Goal: Entertainment & Leisure: Browse casually

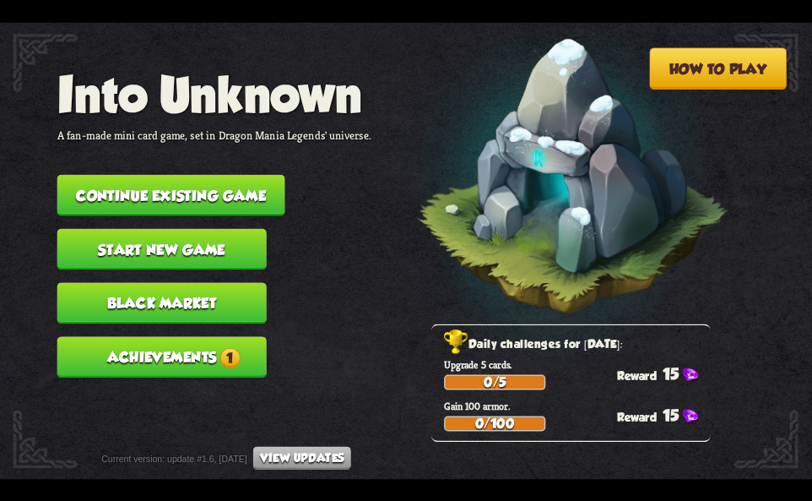
click at [258, 196] on button "Continue existing game" at bounding box center [171, 194] width 228 height 41
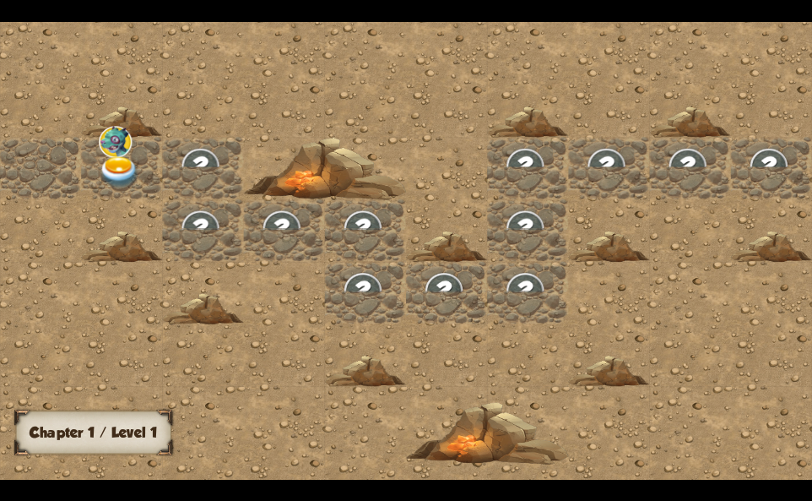
click at [118, 162] on img at bounding box center [119, 172] width 41 height 32
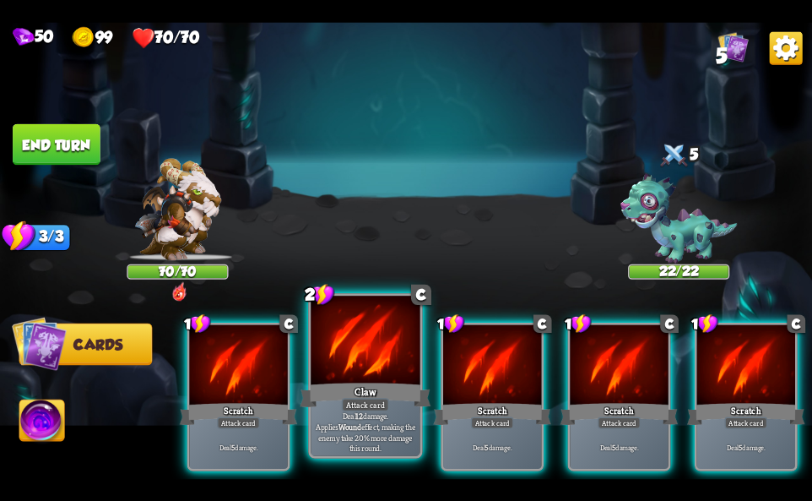
click at [381, 394] on div "Claw" at bounding box center [365, 395] width 131 height 30
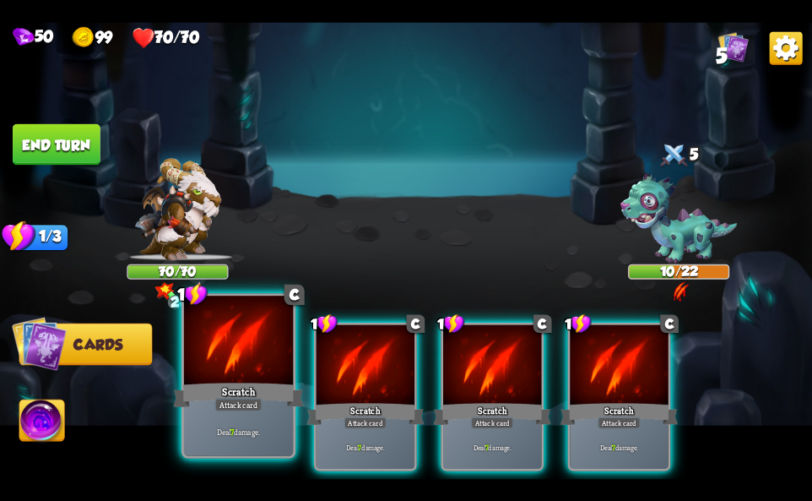
click at [243, 430] on p "Deal 7 damage." at bounding box center [239, 431] width 104 height 11
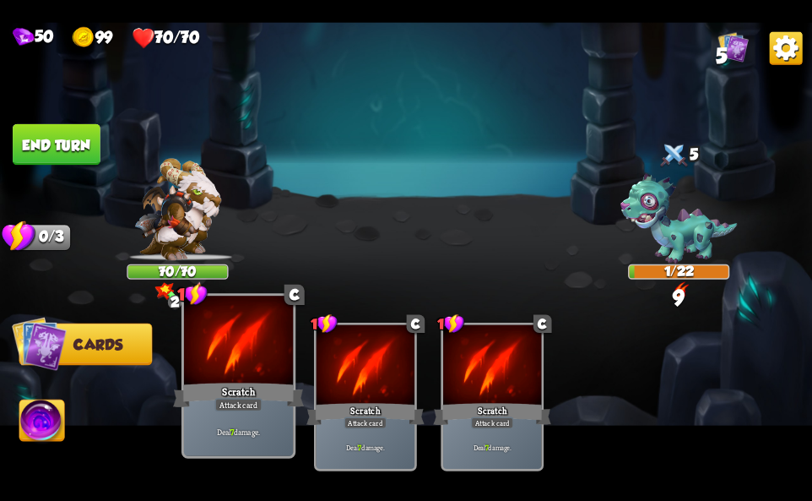
click at [144, 443] on img at bounding box center [406, 250] width 812 height 457
click at [66, 442] on img at bounding box center [406, 250] width 812 height 457
drag, startPoint x: 28, startPoint y: 425, endPoint x: 62, endPoint y: 414, distance: 35.5
click at [29, 424] on img at bounding box center [41, 422] width 45 height 46
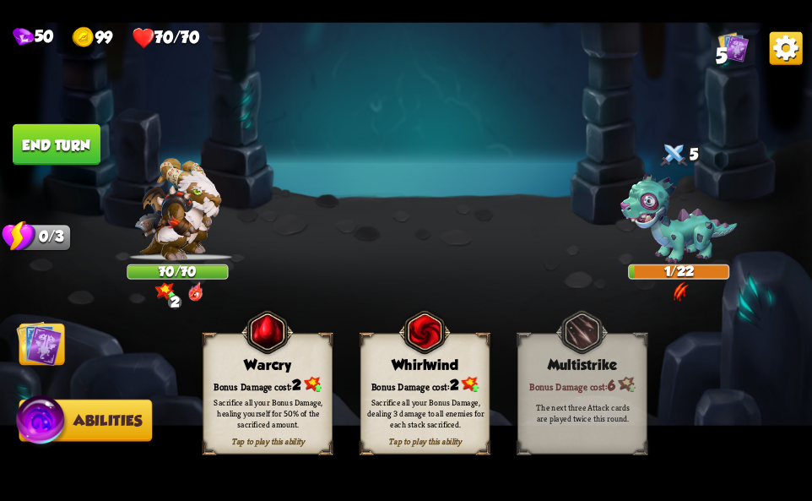
click at [387, 363] on div "Whirlwind" at bounding box center [425, 363] width 128 height 17
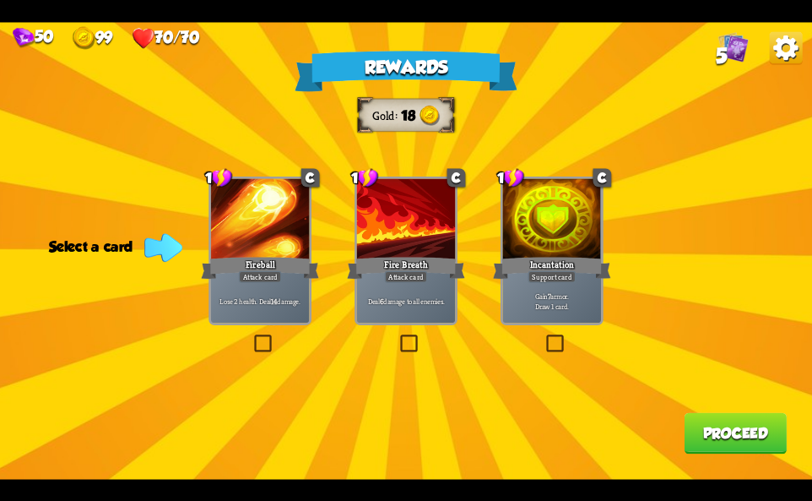
click at [415, 313] on div "Deal 6 damage to all enemies." at bounding box center [406, 300] width 98 height 43
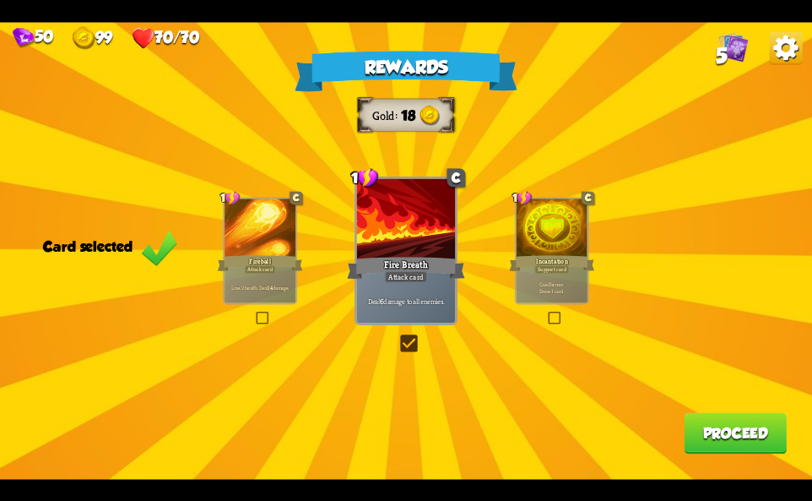
click at [731, 430] on button "Proceed" at bounding box center [736, 432] width 102 height 41
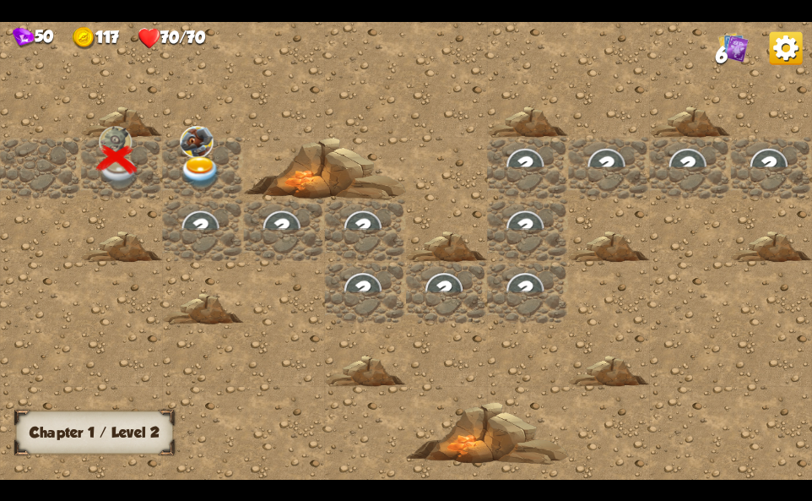
click at [198, 163] on img at bounding box center [200, 172] width 41 height 32
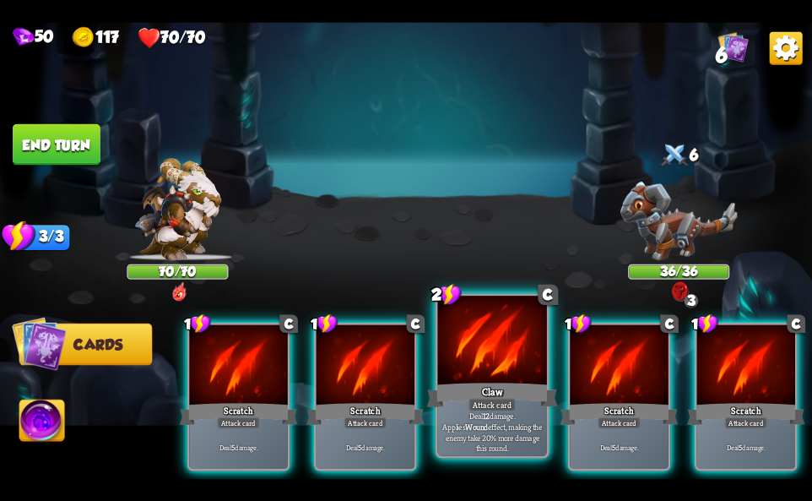
click at [449, 387] on div "Claw" at bounding box center [492, 395] width 131 height 30
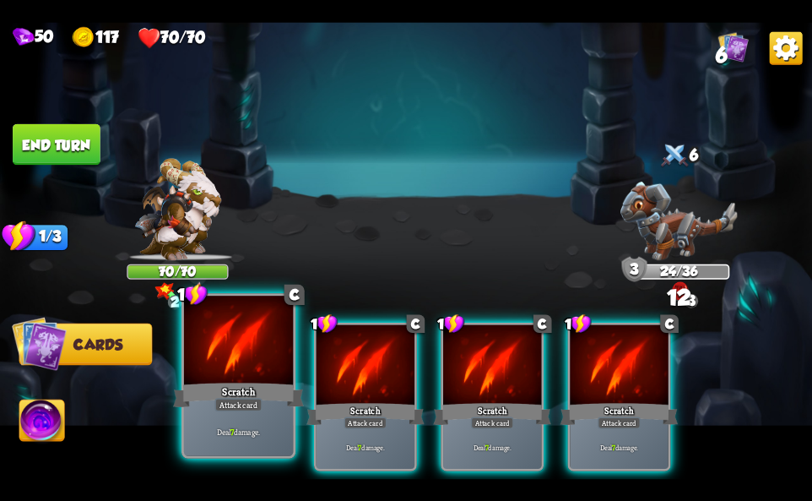
click at [225, 410] on div "Attack card" at bounding box center [237, 405] width 47 height 14
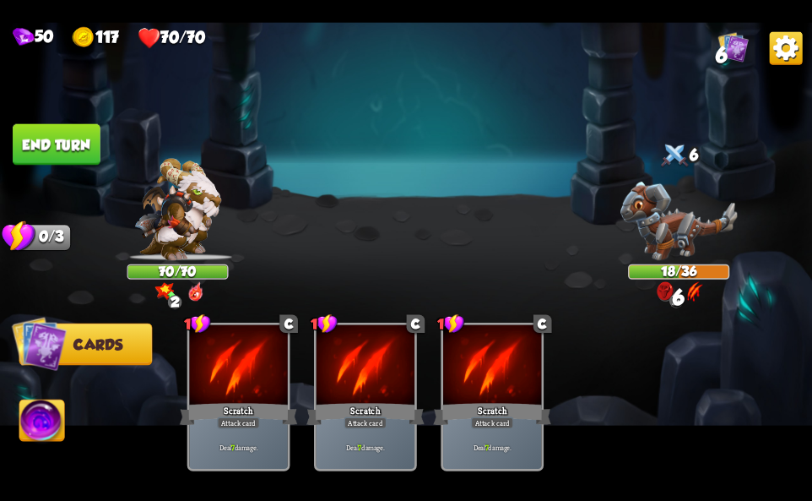
click at [24, 422] on img at bounding box center [41, 422] width 45 height 46
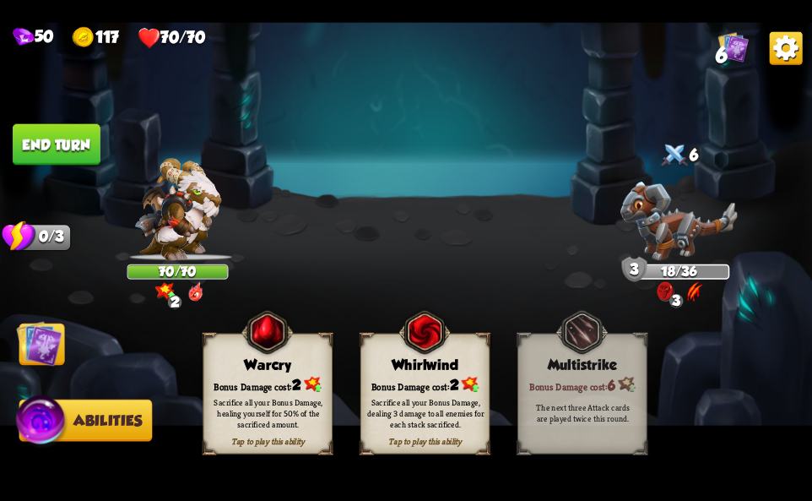
click at [433, 372] on div "Whirlwind" at bounding box center [425, 363] width 128 height 17
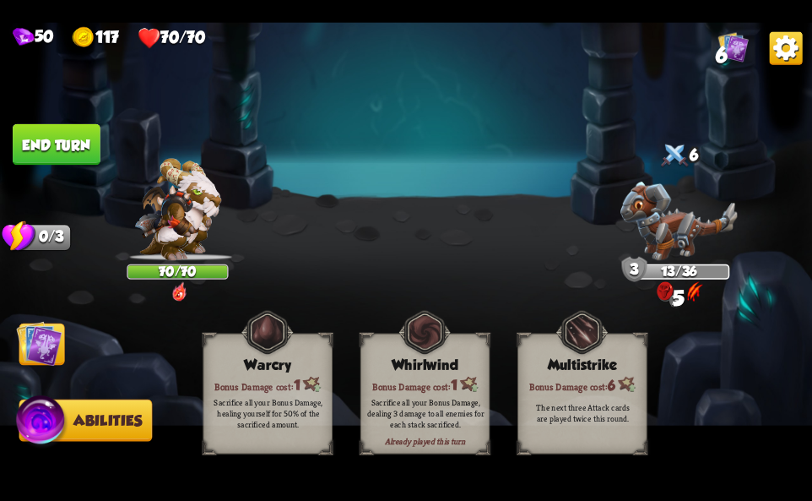
click at [89, 133] on button "End turn" at bounding box center [57, 143] width 88 height 41
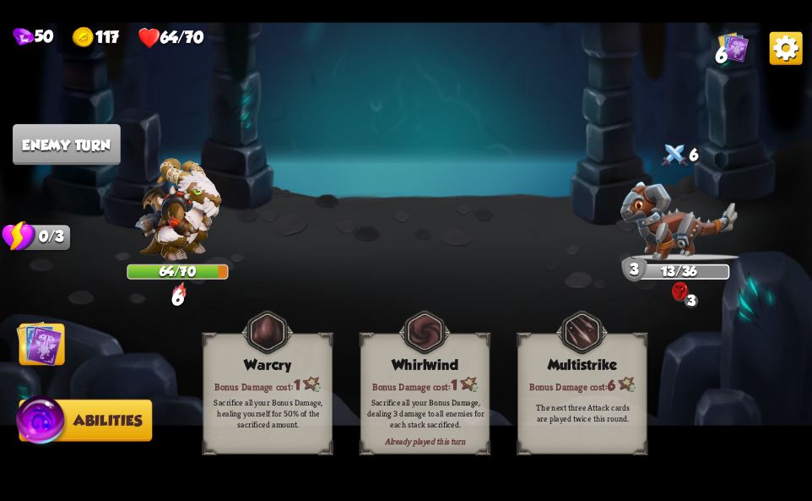
click at [49, 355] on img at bounding box center [40, 343] width 46 height 46
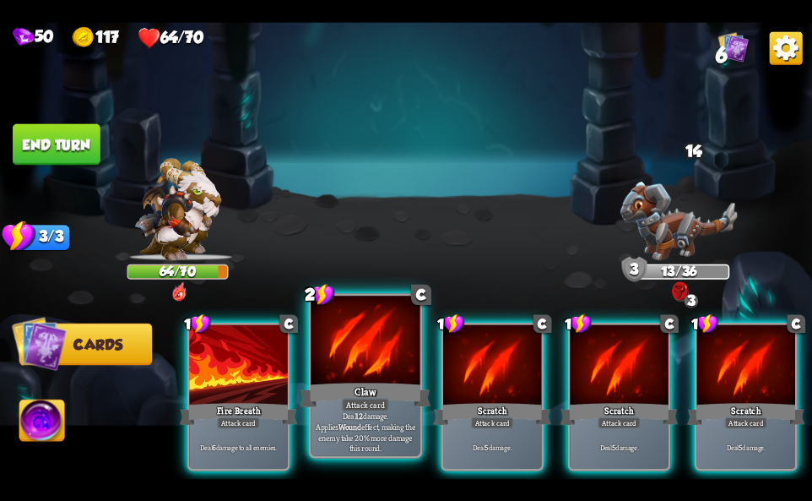
click at [375, 399] on div "Attack card" at bounding box center [365, 405] width 47 height 14
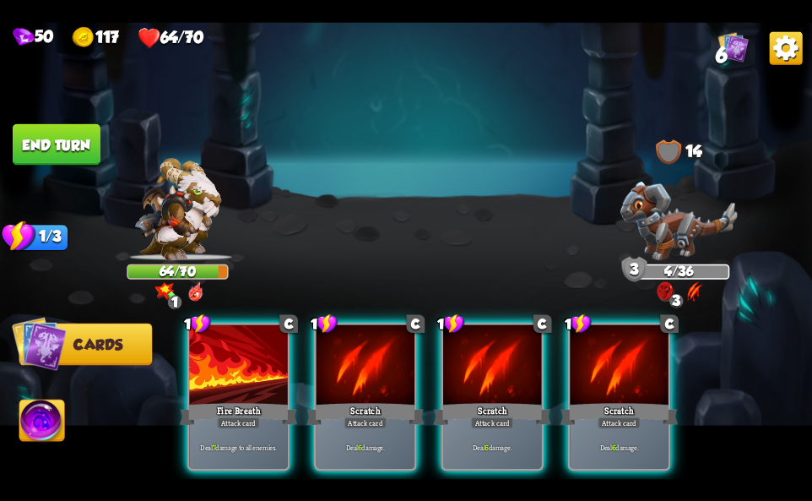
click at [45, 433] on img at bounding box center [41, 422] width 45 height 46
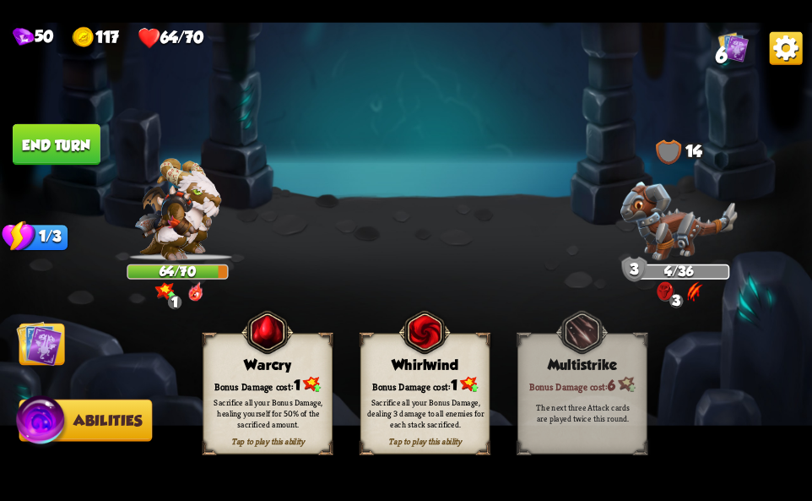
click at [45, 340] on img at bounding box center [40, 343] width 46 height 46
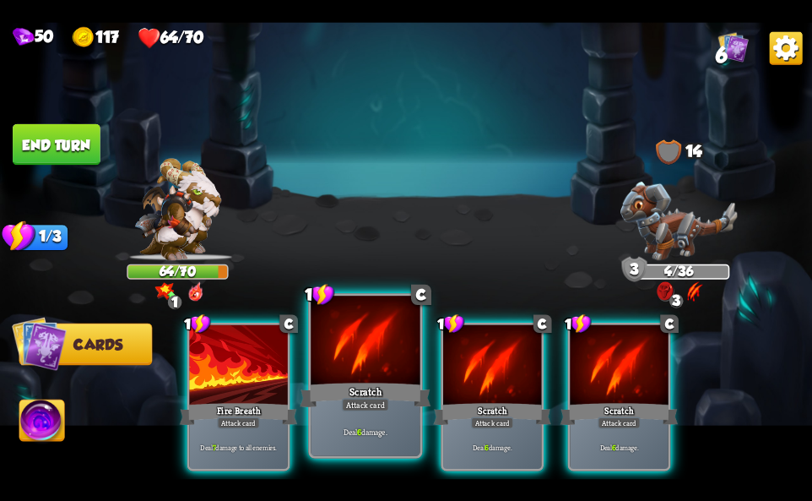
click at [382, 417] on div "Deal 6 damage." at bounding box center [365, 431] width 109 height 47
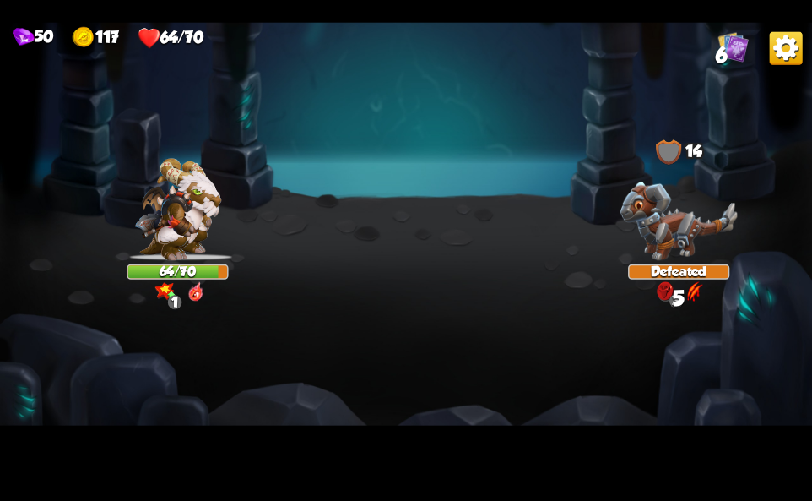
click at [51, 421] on img at bounding box center [406, 250] width 812 height 457
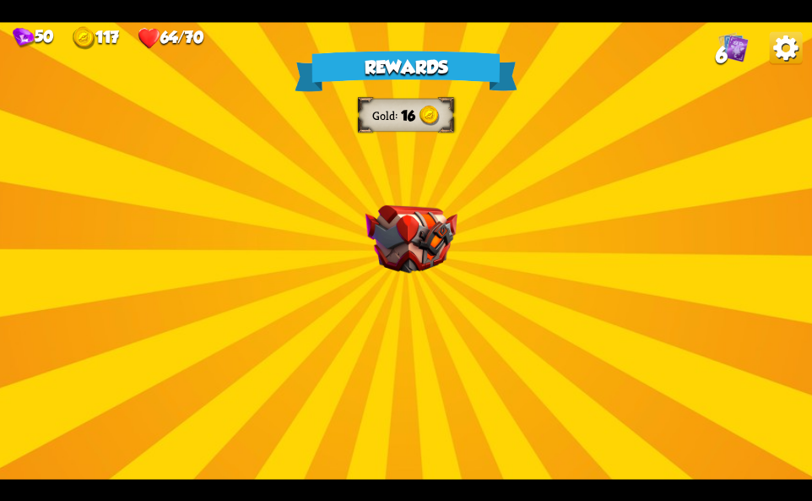
click at [408, 204] on img at bounding box center [412, 238] width 92 height 68
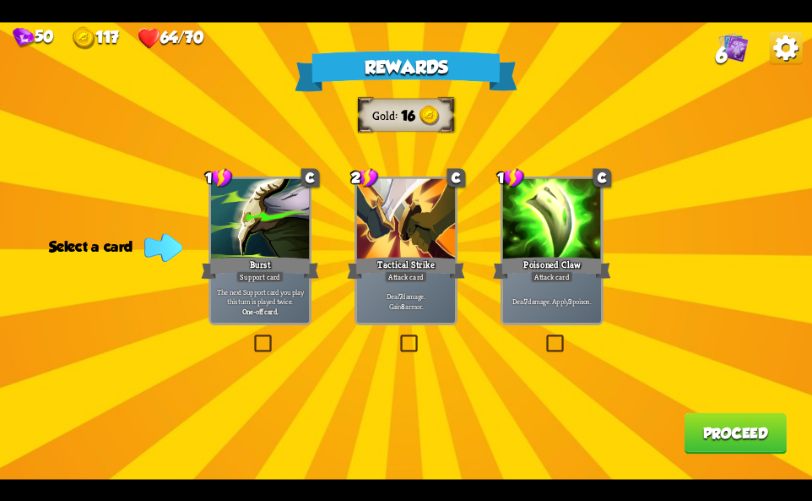
click at [430, 226] on div at bounding box center [406, 219] width 98 height 83
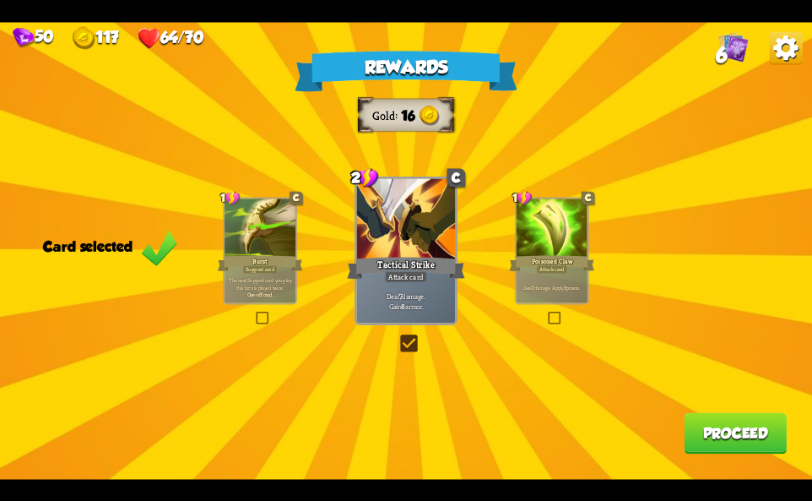
drag, startPoint x: 526, startPoint y: 236, endPoint x: 575, endPoint y: 301, distance: 81.4
click at [527, 236] on div at bounding box center [552, 228] width 71 height 60
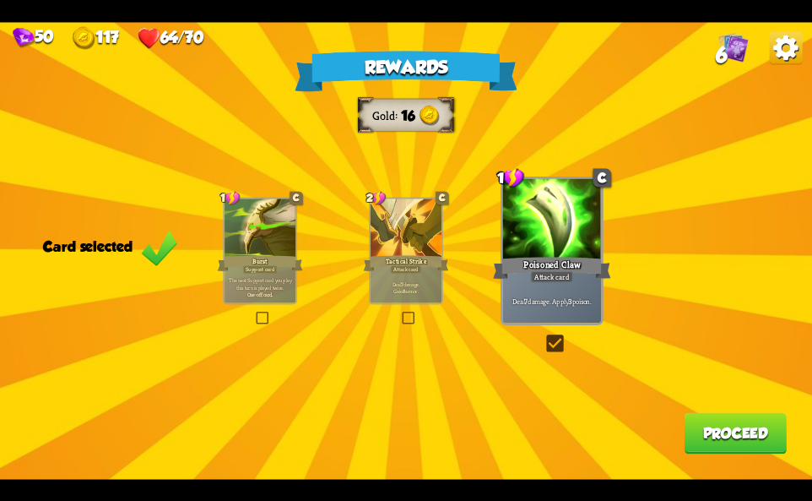
click at [706, 438] on button "Proceed" at bounding box center [736, 432] width 102 height 41
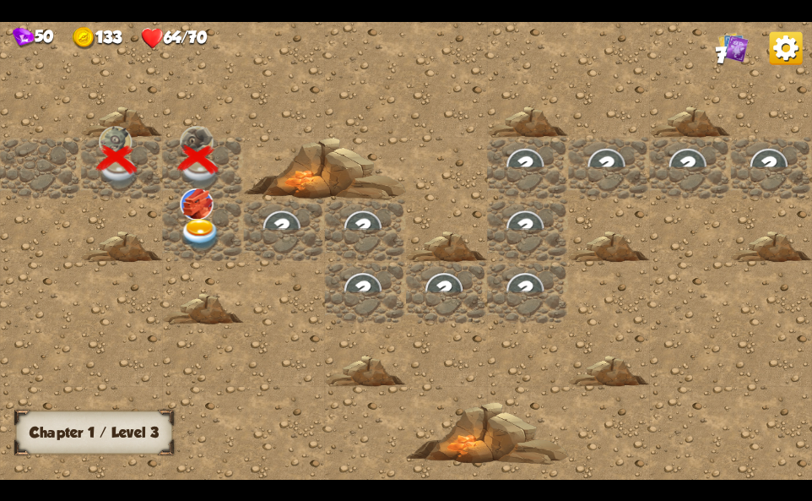
click at [19, 37] on img at bounding box center [24, 38] width 22 height 20
click at [787, 58] on img at bounding box center [786, 47] width 33 height 33
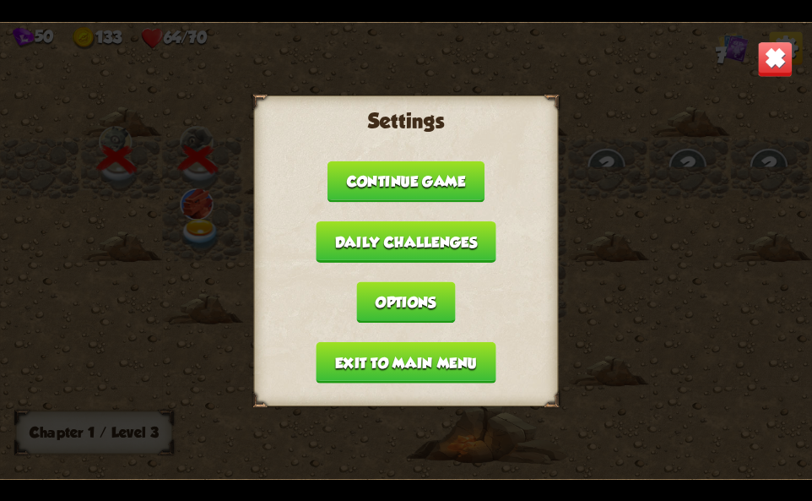
click at [431, 379] on button "Exit to main menu" at bounding box center [406, 361] width 180 height 41
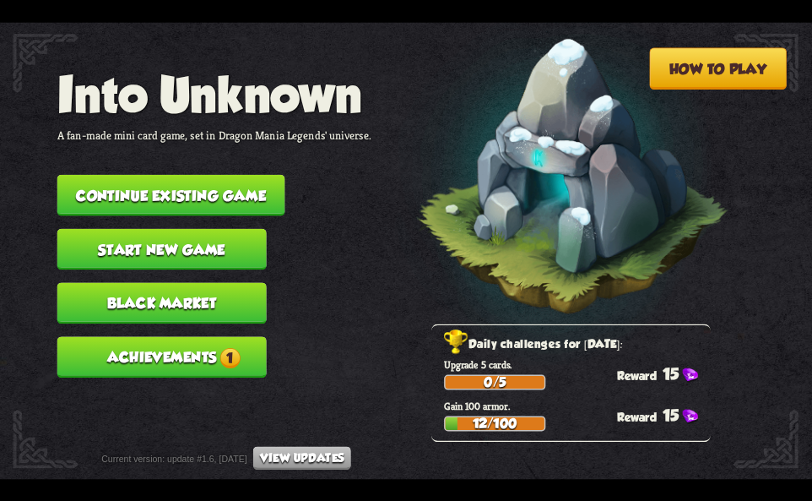
click at [192, 241] on button "Start new game" at bounding box center [161, 248] width 209 height 41
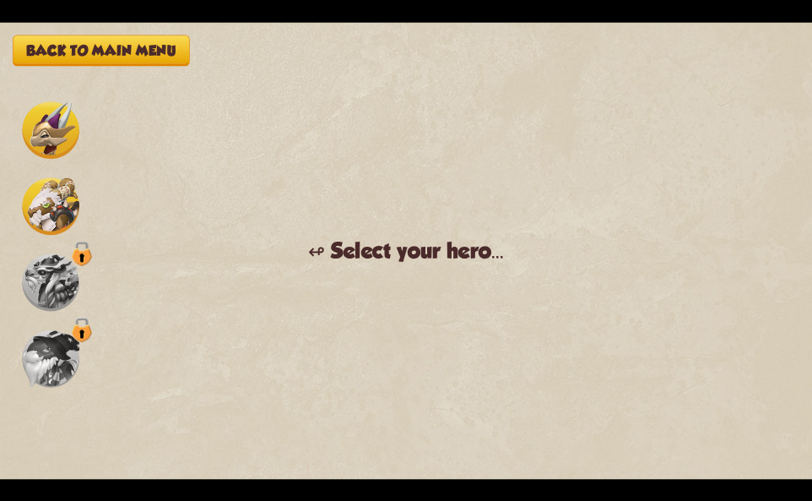
click at [27, 212] on img at bounding box center [50, 205] width 57 height 57
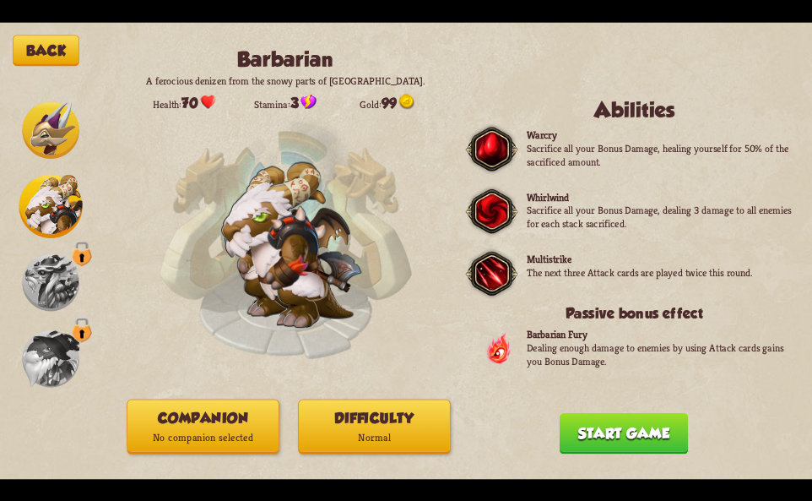
click at [235, 440] on p "No companion selected" at bounding box center [202, 437] width 151 height 20
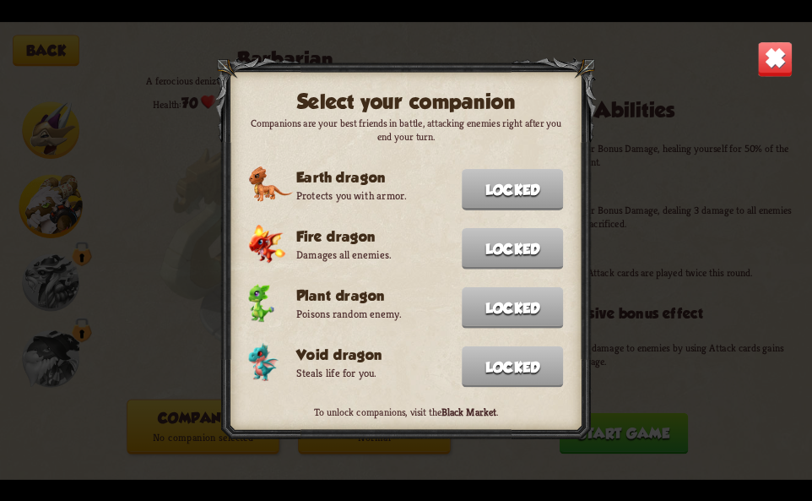
click at [788, 64] on img at bounding box center [774, 58] width 35 height 35
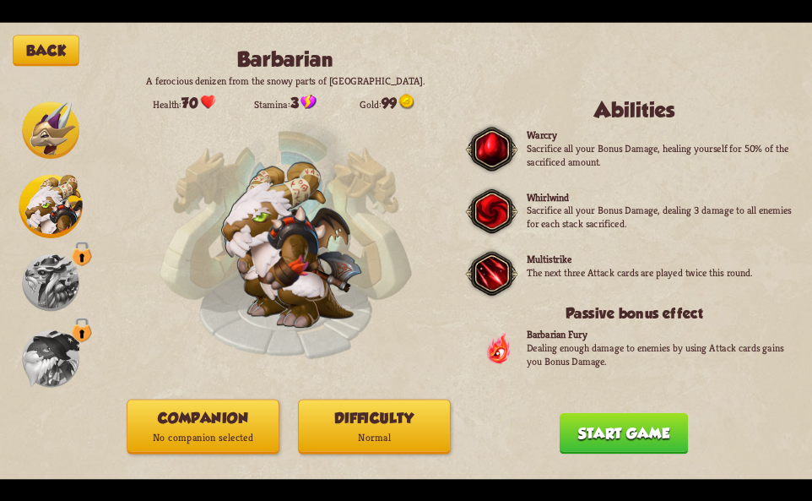
click at [614, 441] on button "Start game" at bounding box center [624, 432] width 129 height 41
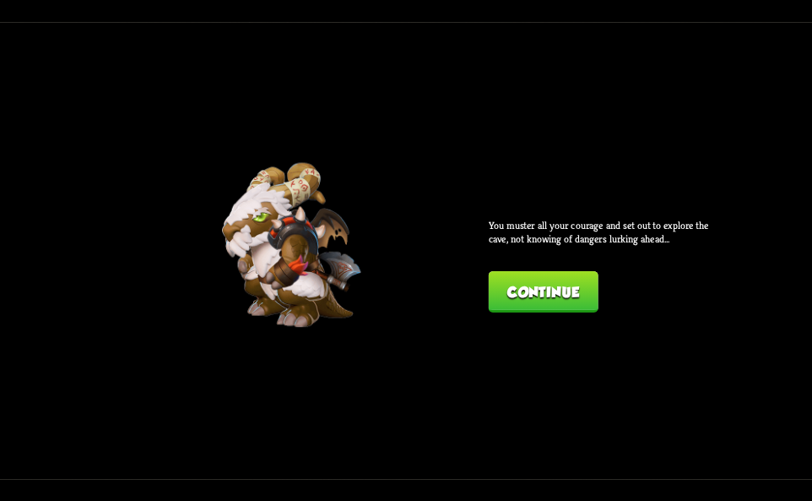
click at [538, 263] on div "You muster all your courage and set out to explore the cave, not knowing of dan…" at bounding box center [603, 265] width 229 height 93
click at [541, 290] on button "Continue" at bounding box center [544, 291] width 110 height 41
